Goal: Task Accomplishment & Management: Use online tool/utility

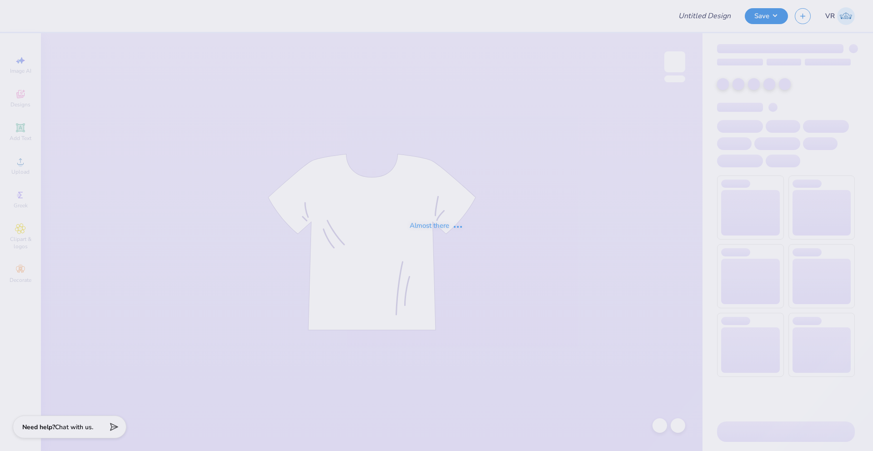
type input "Chi Psi Fall Rush"
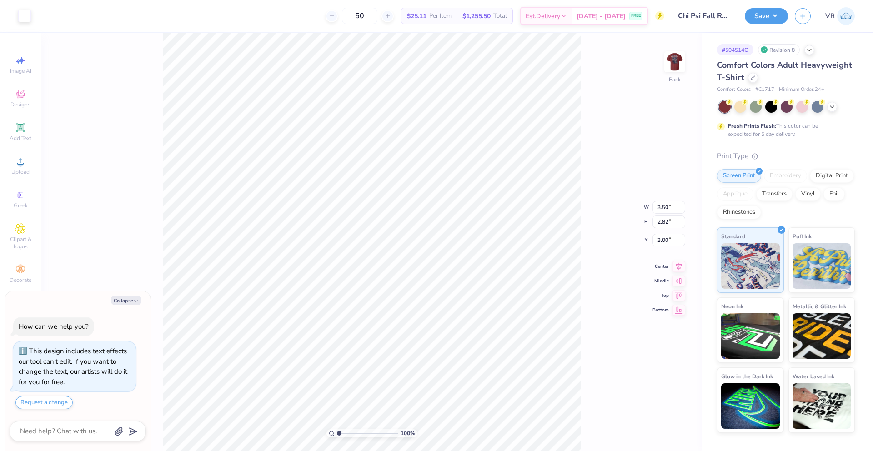
click at [10, 147] on div "Image AI Designs Add Text Upload Greek Clipart & logos Decorate" at bounding box center [21, 169] width 32 height 236
click at [15, 167] on div "Upload" at bounding box center [21, 165] width 32 height 27
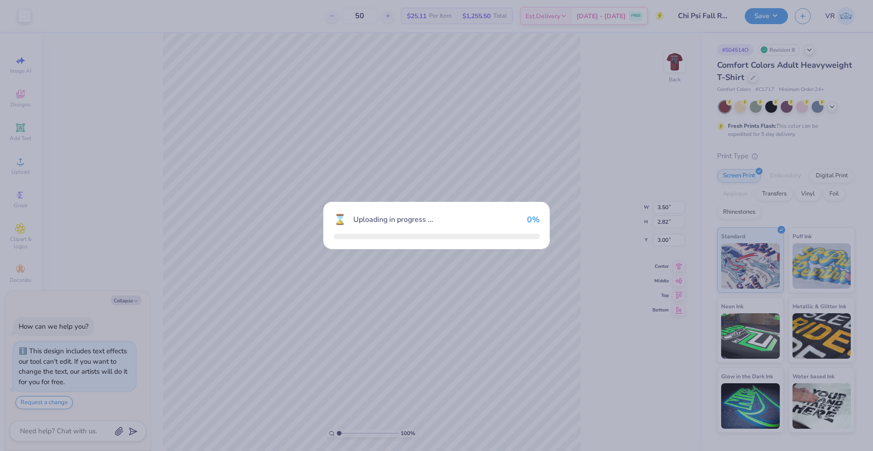
type textarea "x"
type input "14.17"
type input "11.40"
type input "6.80"
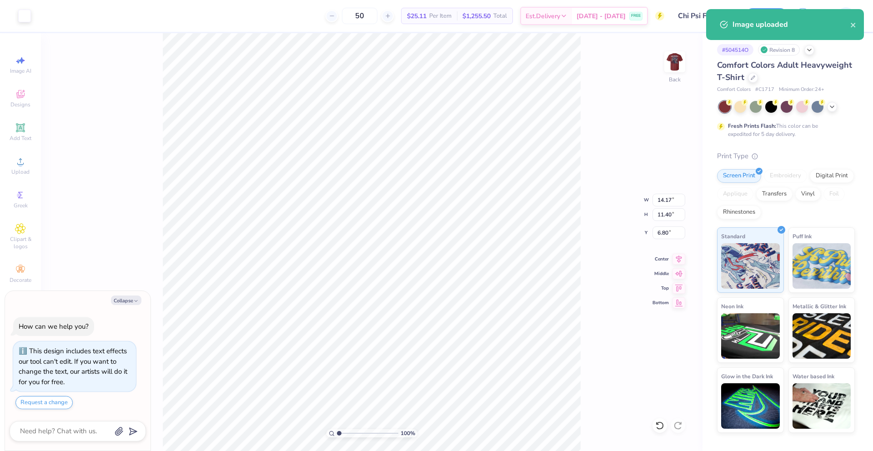
type textarea "x"
click at [669, 196] on input "14.17" at bounding box center [668, 200] width 33 height 13
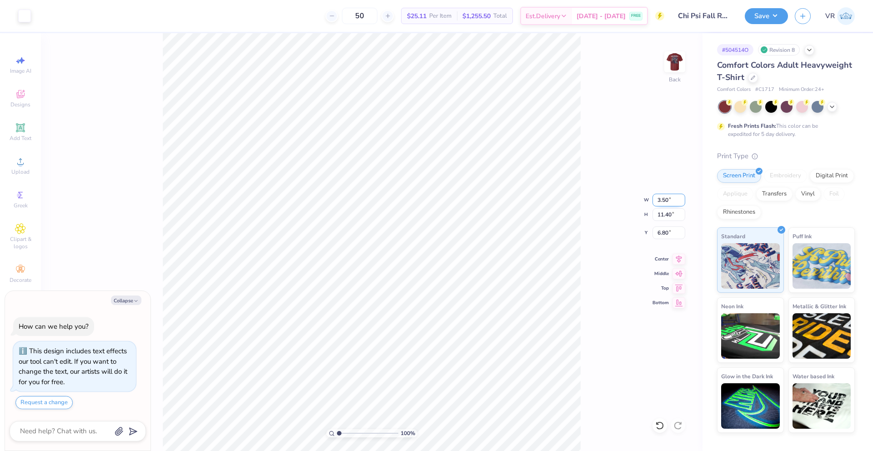
type input "3.50"
type textarea "x"
type input "2.82"
type input "11.09"
type textarea "x"
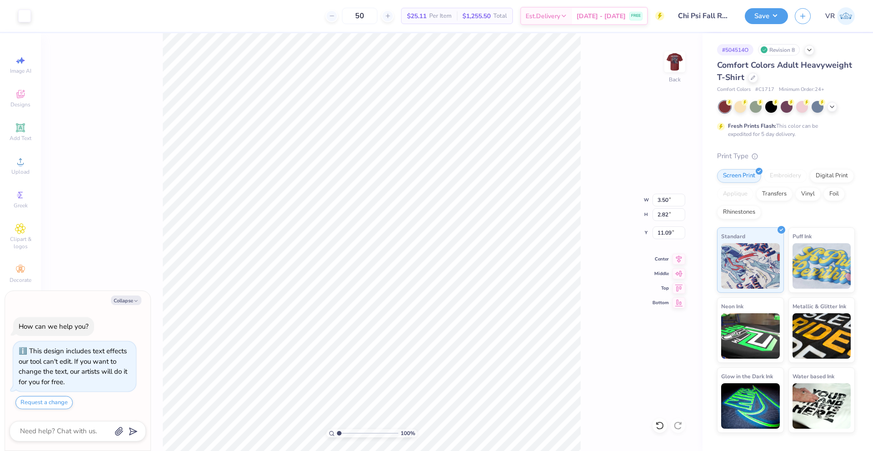
type input "3.00"
type textarea "x"
click at [664, 233] on input "11.09" at bounding box center [668, 232] width 33 height 13
type input "3"
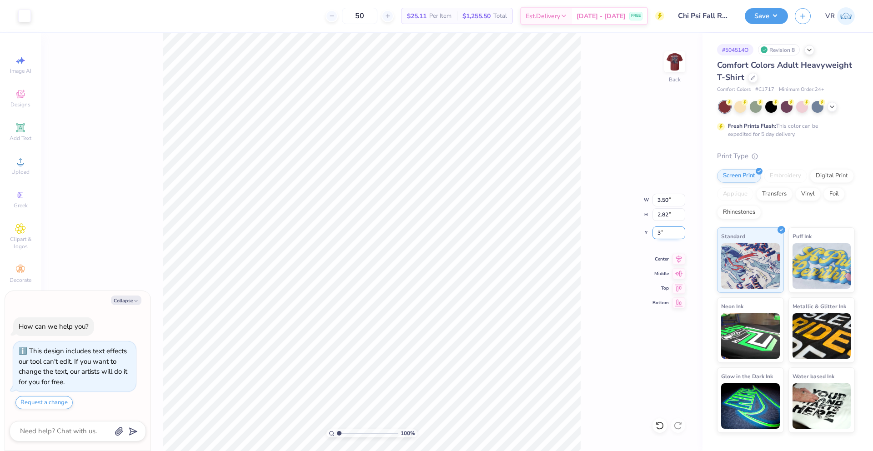
type textarea "x"
type input "3.00"
click at [684, 60] on img at bounding box center [674, 62] width 36 height 36
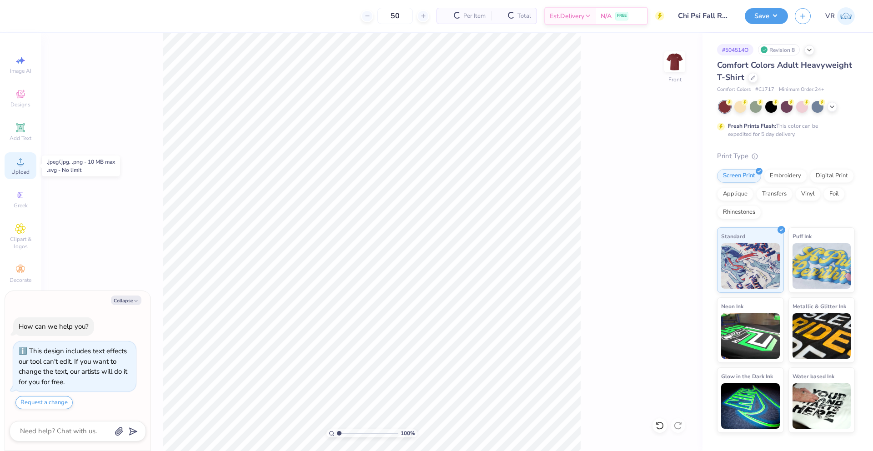
click at [20, 169] on span "Upload" at bounding box center [20, 171] width 18 height 7
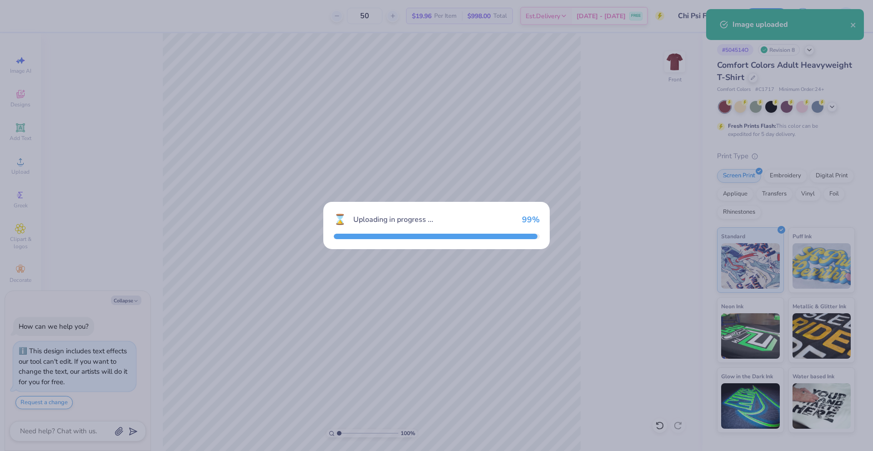
type textarea "x"
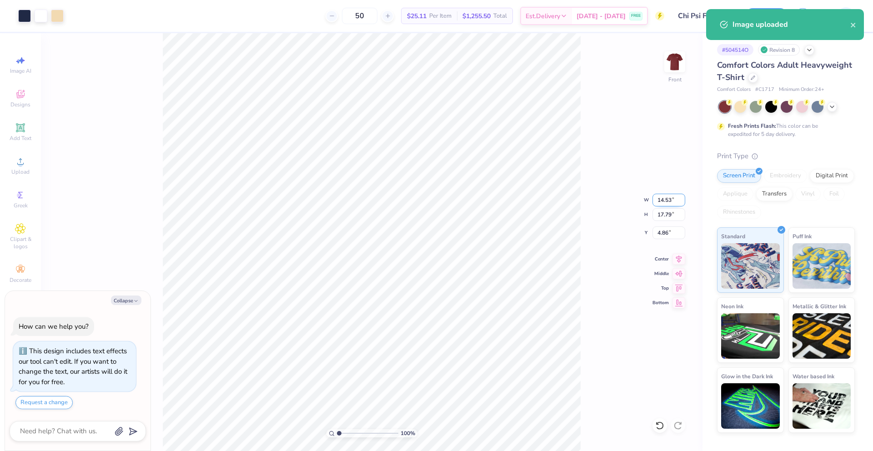
click at [661, 203] on input "14.53" at bounding box center [668, 200] width 33 height 13
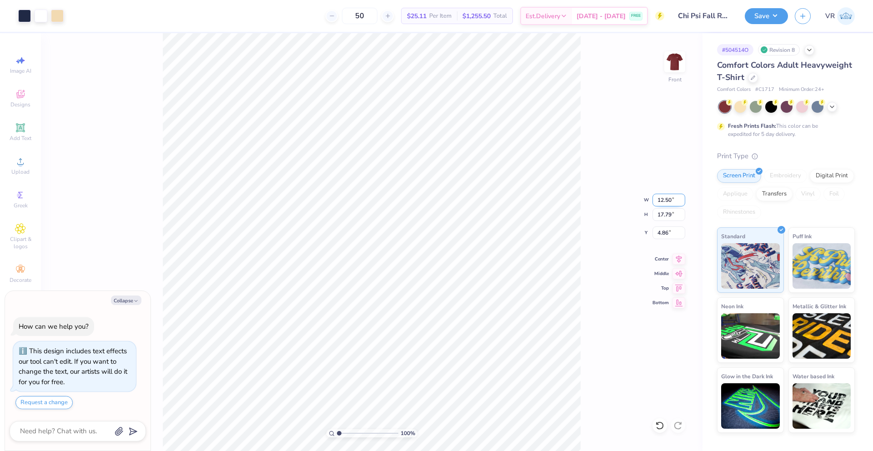
type input "12.50"
type textarea "x"
type input "15.30"
click at [659, 235] on input "6.10" at bounding box center [668, 232] width 33 height 13
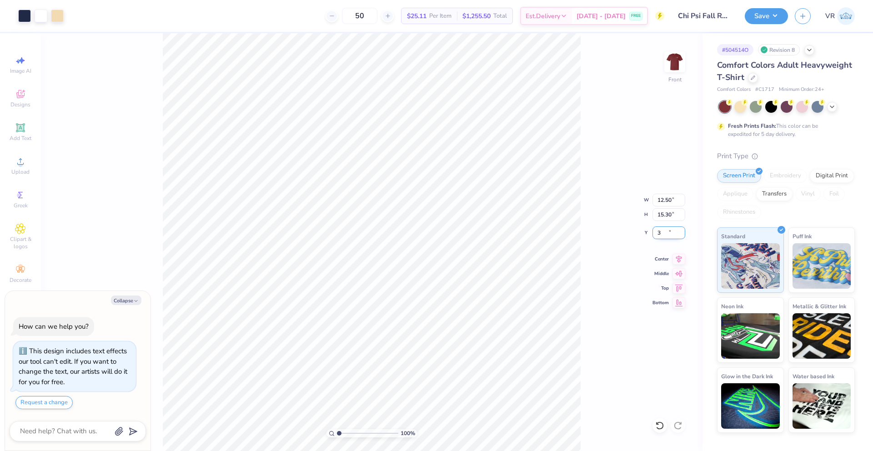
type input "3"
type textarea "x"
type input "3.00"
click at [678, 256] on icon at bounding box center [678, 257] width 13 height 11
click at [673, 52] on img at bounding box center [674, 62] width 36 height 36
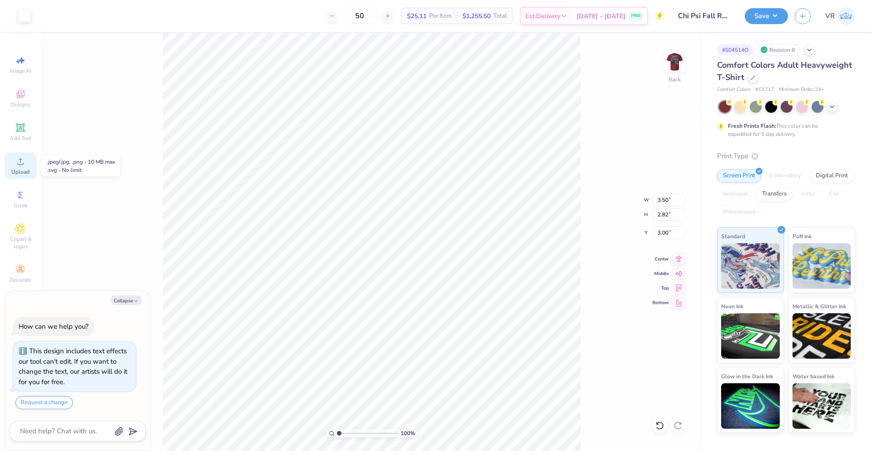
click at [23, 158] on icon at bounding box center [20, 161] width 11 height 11
click at [23, 164] on icon at bounding box center [20, 161] width 11 height 11
type textarea "x"
type input "14.17"
type input "11.40"
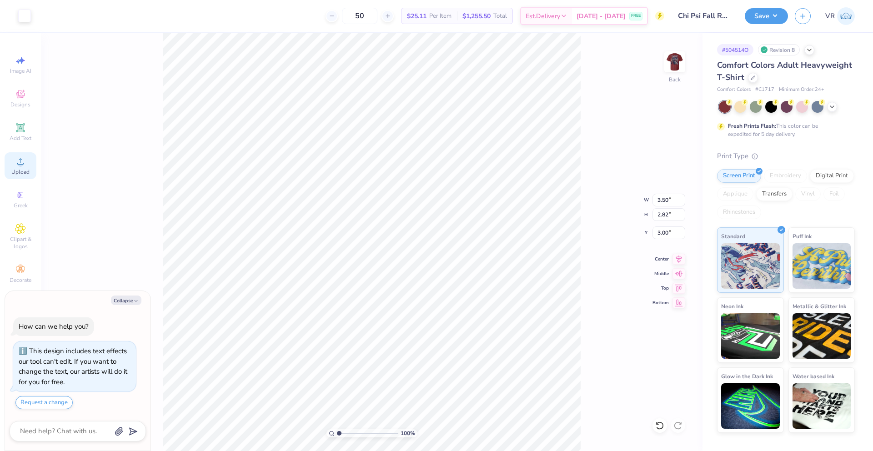
type input "6.80"
click at [662, 199] on input "14.17" at bounding box center [668, 200] width 33 height 13
type input "3.50"
type textarea "x"
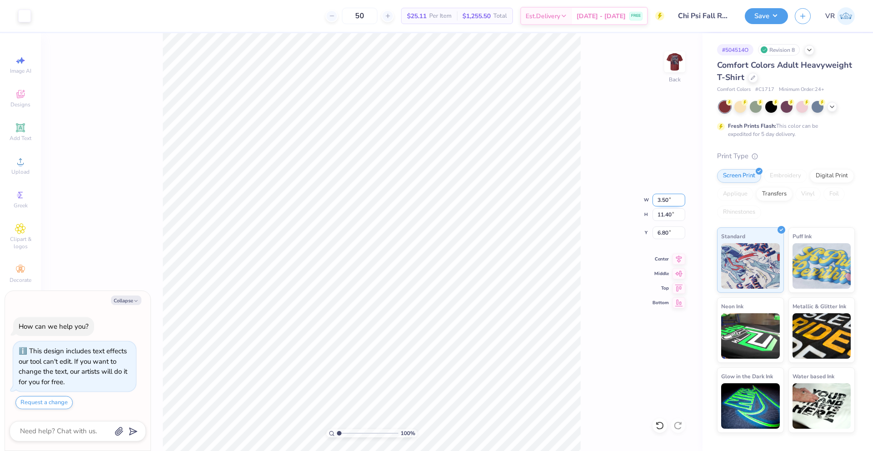
type input "2.82"
click at [667, 232] on input "11.09" at bounding box center [668, 232] width 33 height 13
type input "3"
type textarea "x"
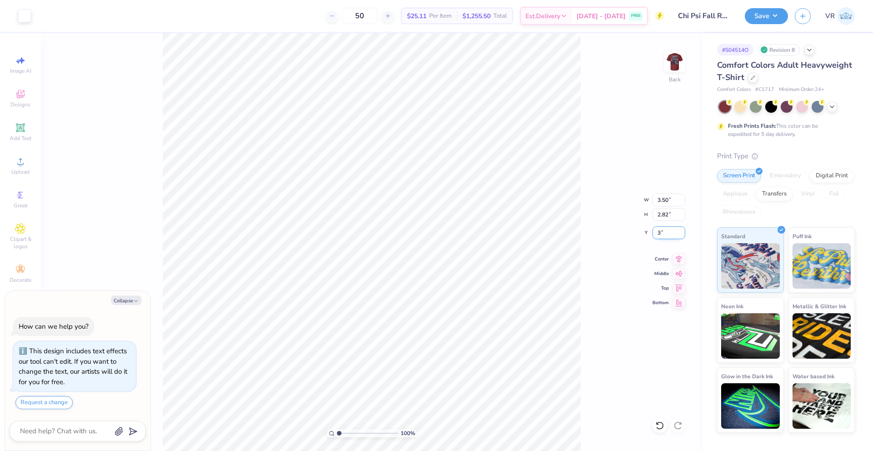
type input "3.00"
click at [758, 15] on button "Save" at bounding box center [765, 15] width 43 height 16
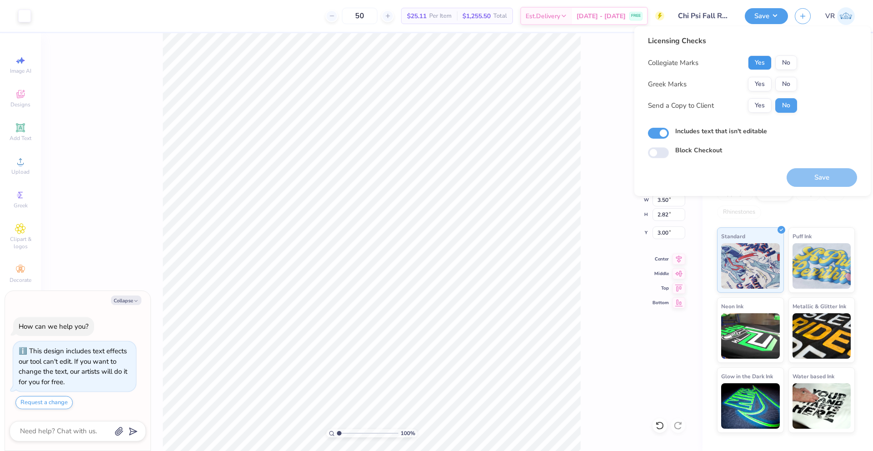
click at [748, 60] on button "Yes" at bounding box center [760, 62] width 24 height 15
click at [750, 80] on button "Yes" at bounding box center [760, 84] width 24 height 15
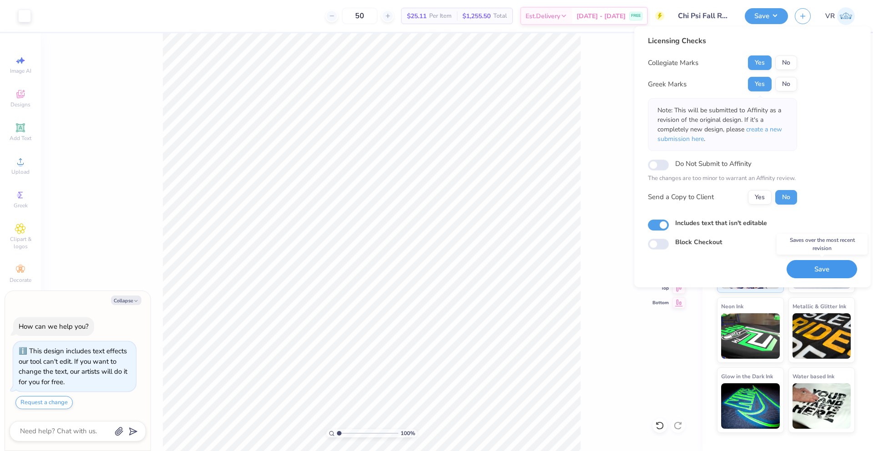
click at [816, 272] on button "Save" at bounding box center [821, 269] width 70 height 19
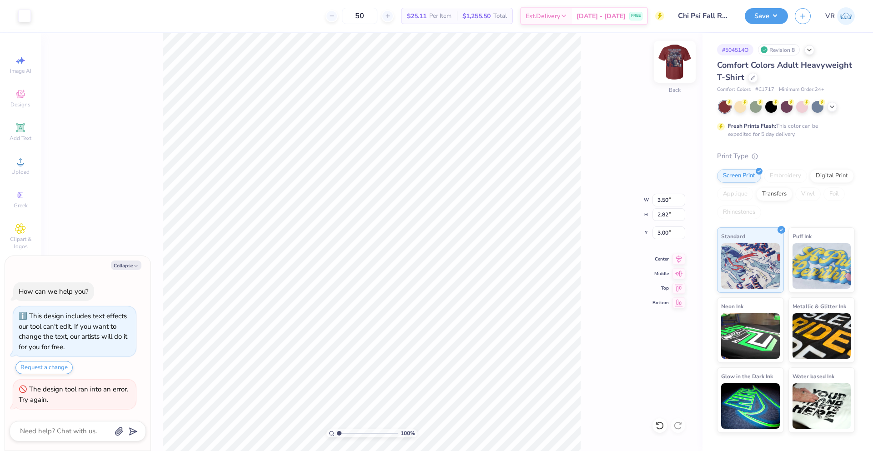
click at [669, 63] on img at bounding box center [674, 62] width 36 height 36
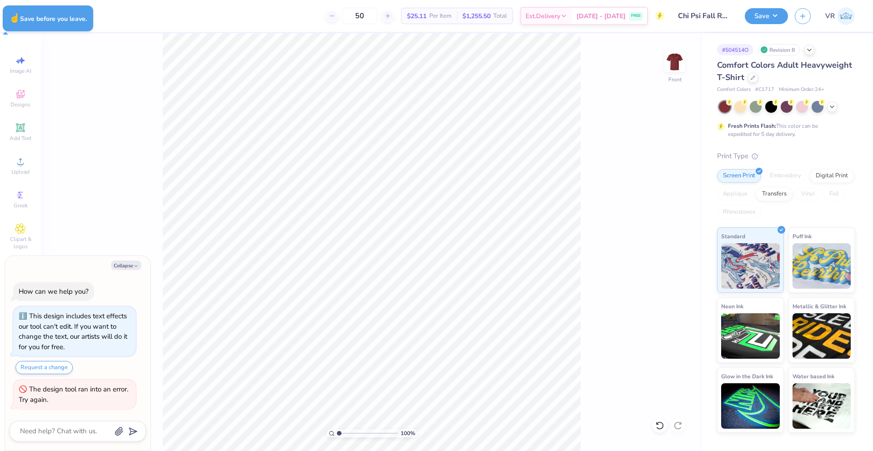
type textarea "x"
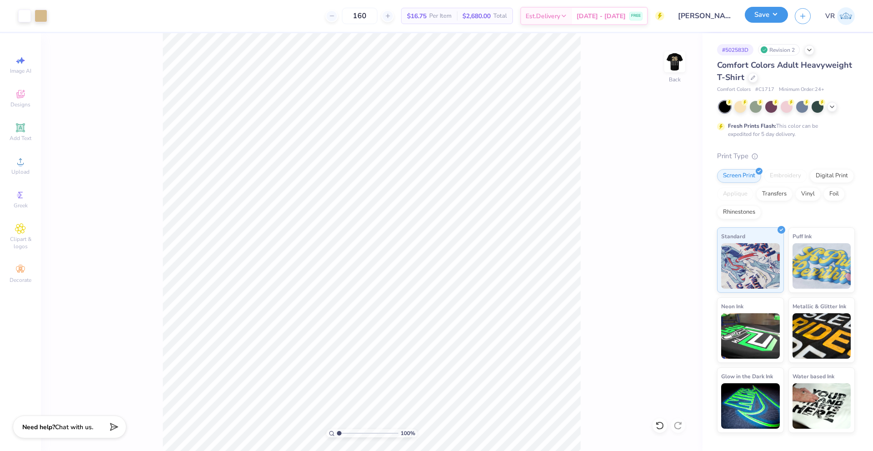
click at [769, 19] on button "Save" at bounding box center [765, 15] width 43 height 16
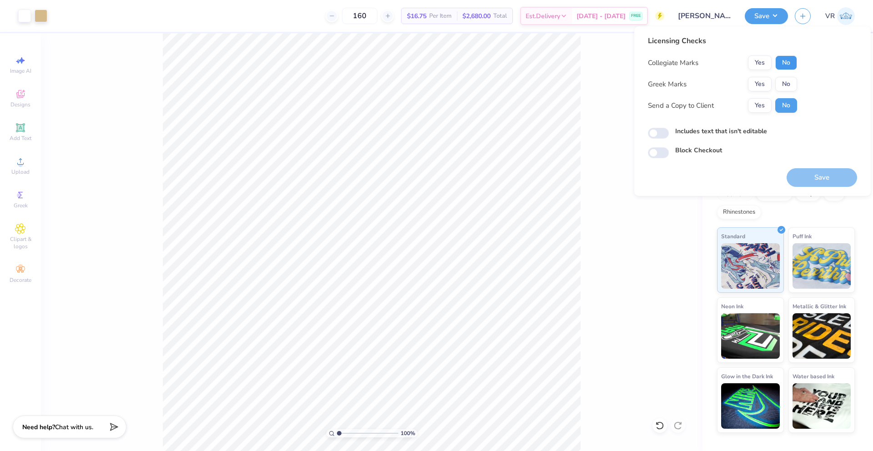
click at [792, 68] on button "No" at bounding box center [786, 62] width 22 height 15
click at [786, 92] on div "Collegiate Marks Yes No Greek Marks Yes No Send a Copy to Client Yes No" at bounding box center [722, 83] width 149 height 57
click at [786, 85] on button "No" at bounding box center [786, 84] width 22 height 15
click at [810, 186] on button "Save" at bounding box center [821, 177] width 70 height 19
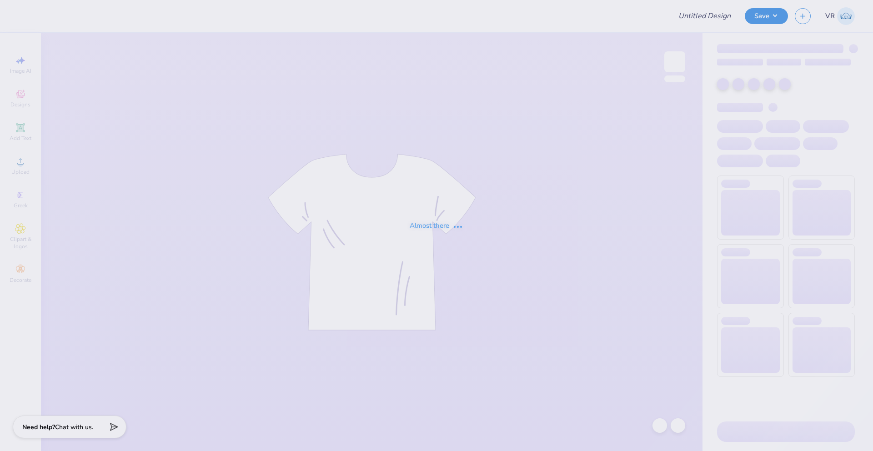
type input "Chi Psi Fall Rush"
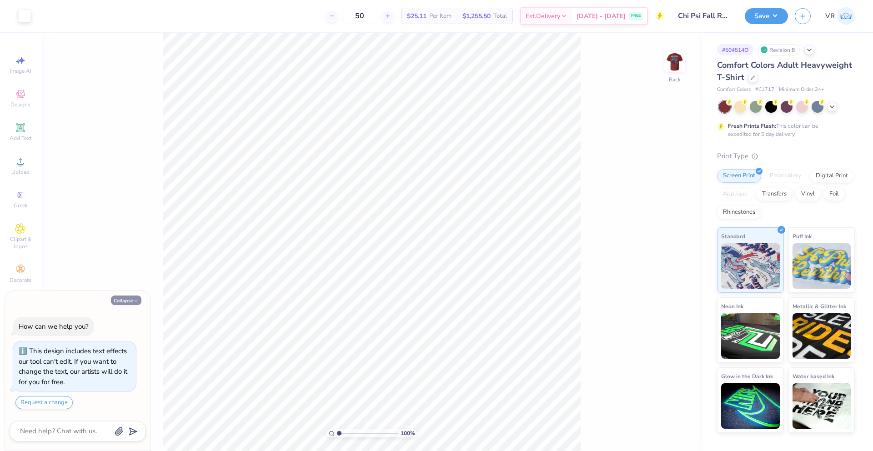
click at [123, 300] on button "Collapse" at bounding box center [126, 300] width 30 height 10
type textarea "x"
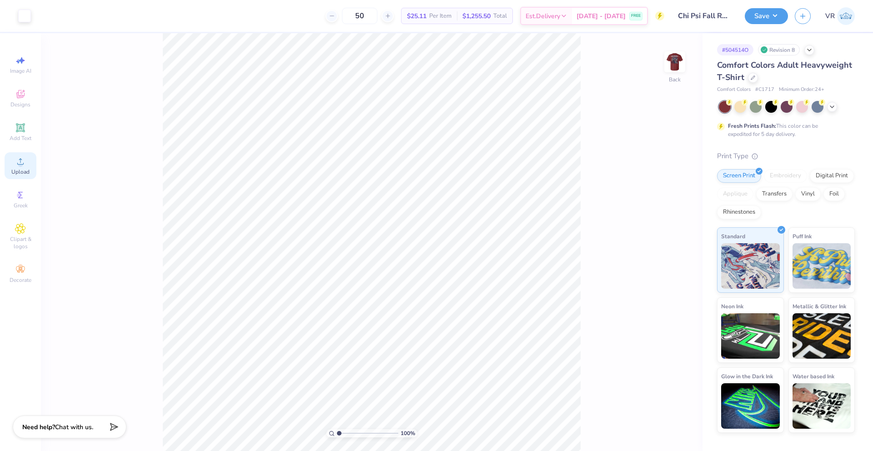
click at [21, 172] on span "Upload" at bounding box center [20, 171] width 18 height 7
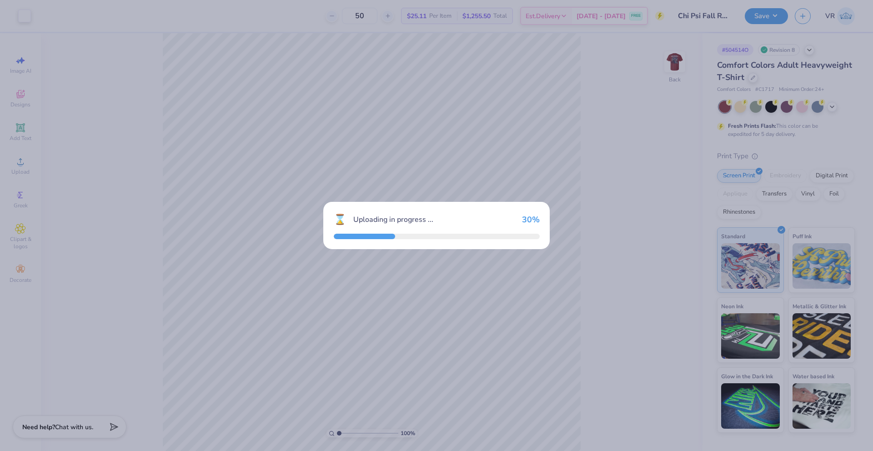
click at [492, 238] on div at bounding box center [437, 236] width 206 height 5
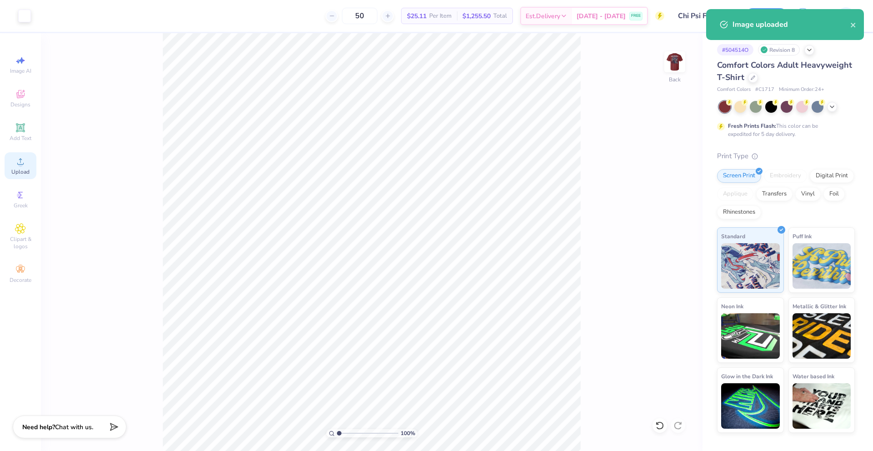
click at [28, 169] on span "Upload" at bounding box center [20, 171] width 18 height 7
click at [665, 202] on input "14.17" at bounding box center [668, 200] width 33 height 13
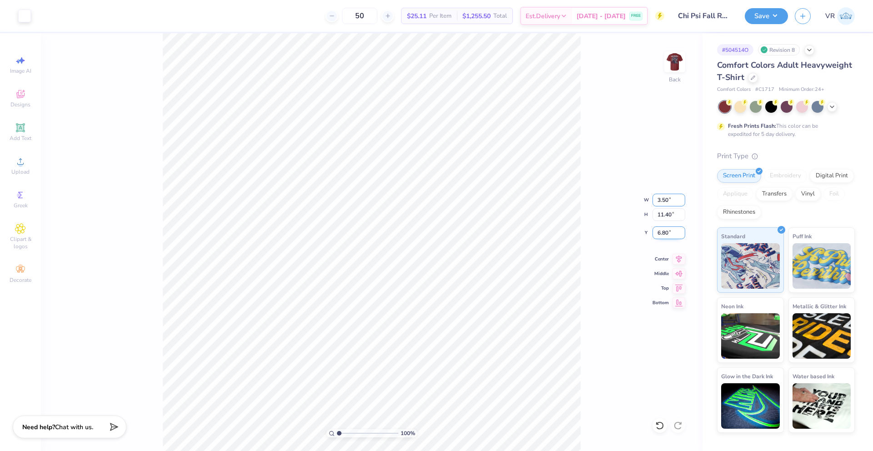
type input "3.50"
click at [662, 235] on input "6.80" at bounding box center [668, 232] width 33 height 13
type input "2.82"
click at [660, 234] on input "11.09" at bounding box center [668, 232] width 33 height 13
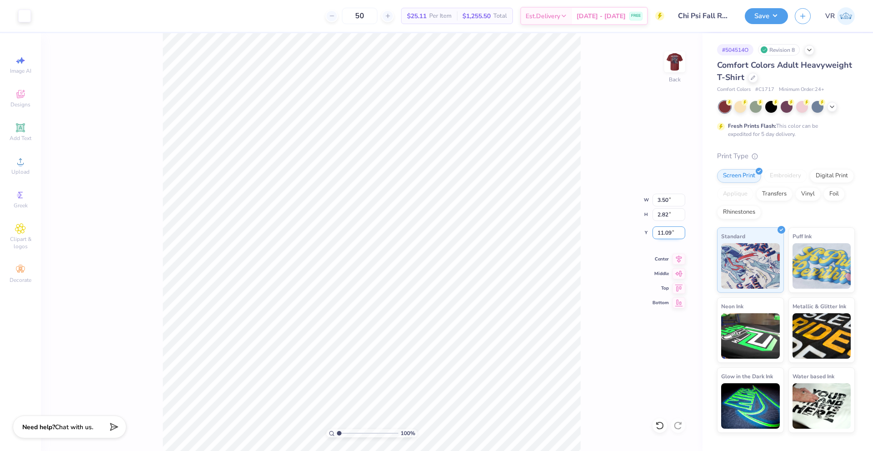
click at [660, 234] on input "11.09" at bounding box center [668, 232] width 33 height 13
type input "3.00"
click at [674, 68] on img at bounding box center [674, 62] width 36 height 36
click at [26, 163] on div "Upload" at bounding box center [21, 165] width 32 height 27
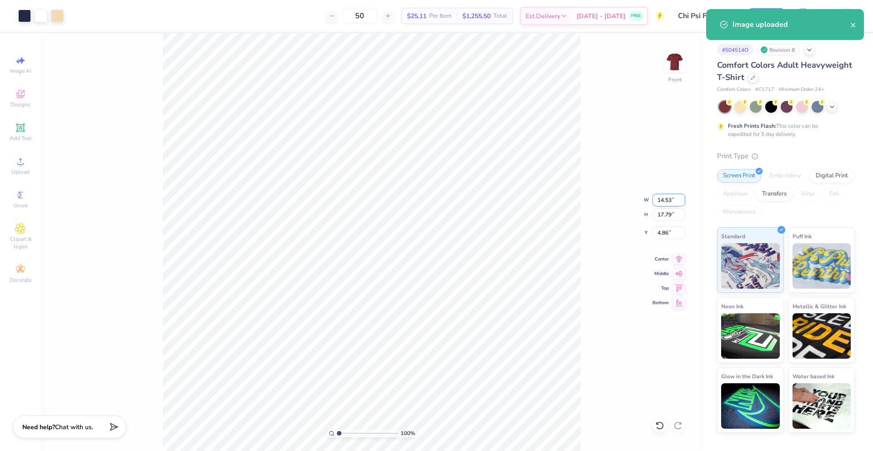
click at [666, 205] on input "14.53" at bounding box center [668, 200] width 33 height 13
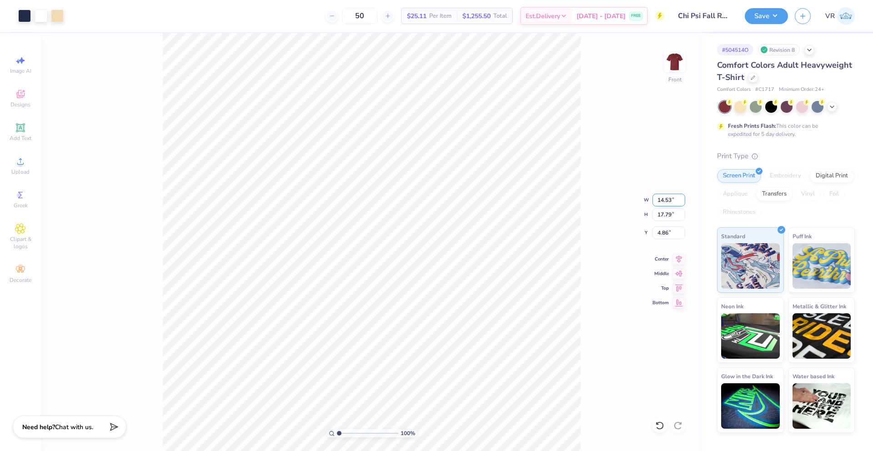
click at [662, 200] on input "14.53" at bounding box center [668, 200] width 33 height 13
type input "12.50"
type input "15.30"
click at [661, 232] on input "6.10" at bounding box center [668, 232] width 33 height 13
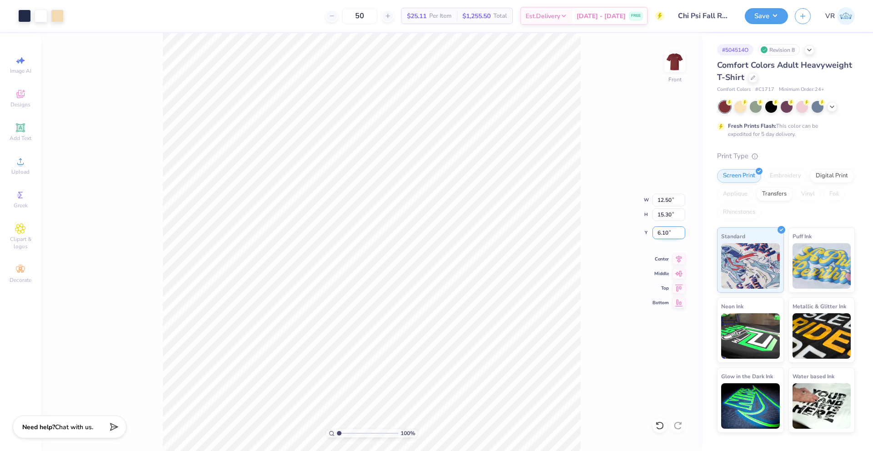
click at [661, 232] on input "6.10" at bounding box center [668, 232] width 33 height 13
type input "3.00"
click at [680, 260] on icon at bounding box center [678, 257] width 13 height 11
click at [765, 20] on button "Save" at bounding box center [765, 15] width 43 height 16
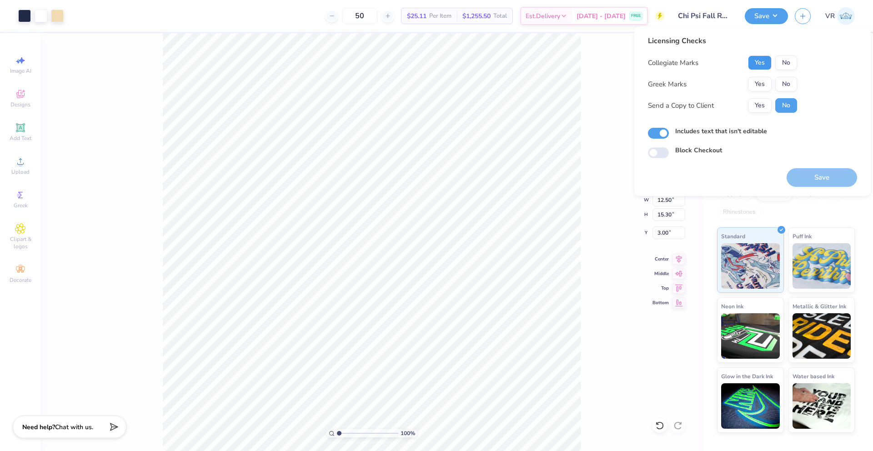
click at [759, 62] on button "Yes" at bounding box center [760, 62] width 24 height 15
click at [761, 86] on button "Yes" at bounding box center [760, 84] width 24 height 15
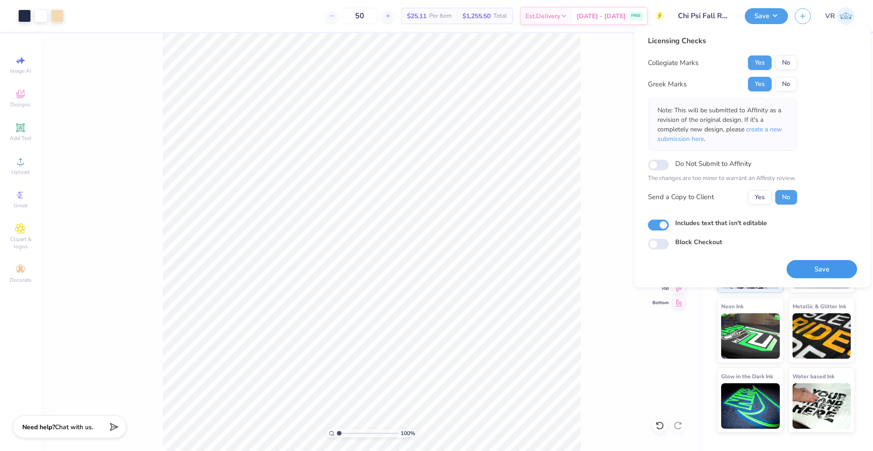
click at [804, 263] on button "Save" at bounding box center [821, 269] width 70 height 19
